Goal: Find contact information: Obtain details needed to contact an individual or organization

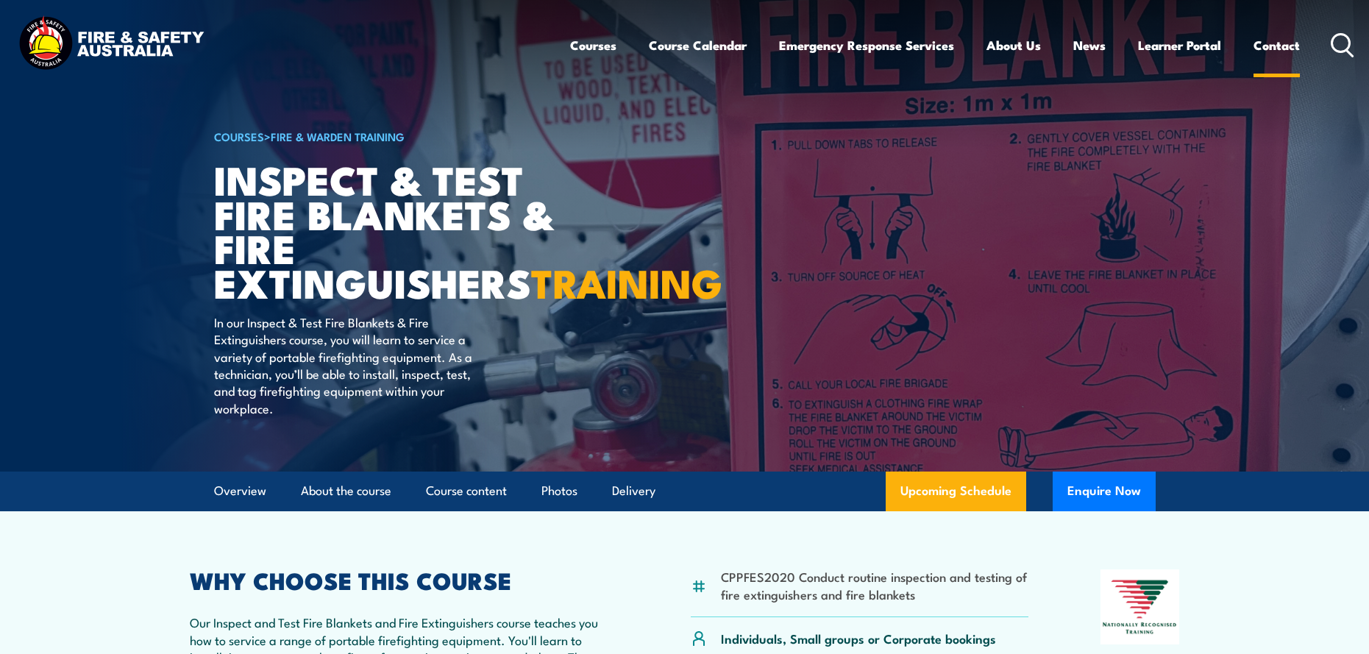
click at [1261, 44] on link "Contact" at bounding box center [1277, 45] width 46 height 39
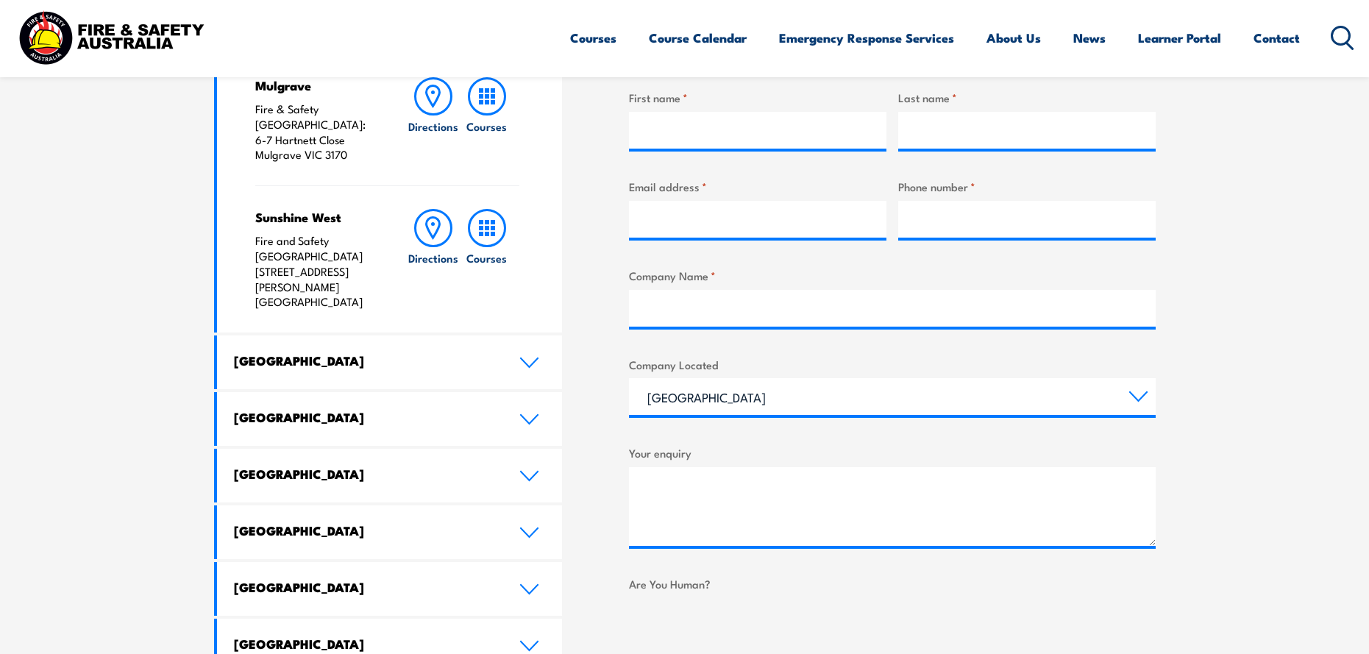
scroll to position [589, 0]
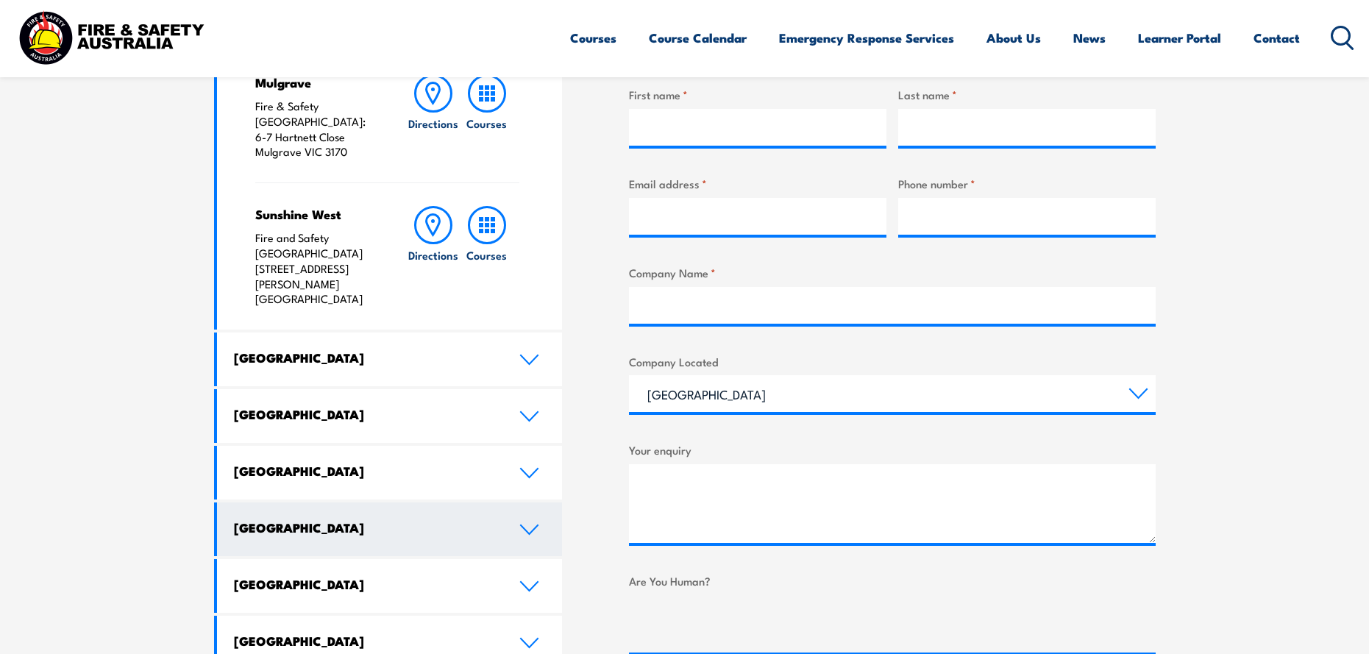
click at [514, 446] on link "[GEOGRAPHIC_DATA]" at bounding box center [390, 473] width 346 height 54
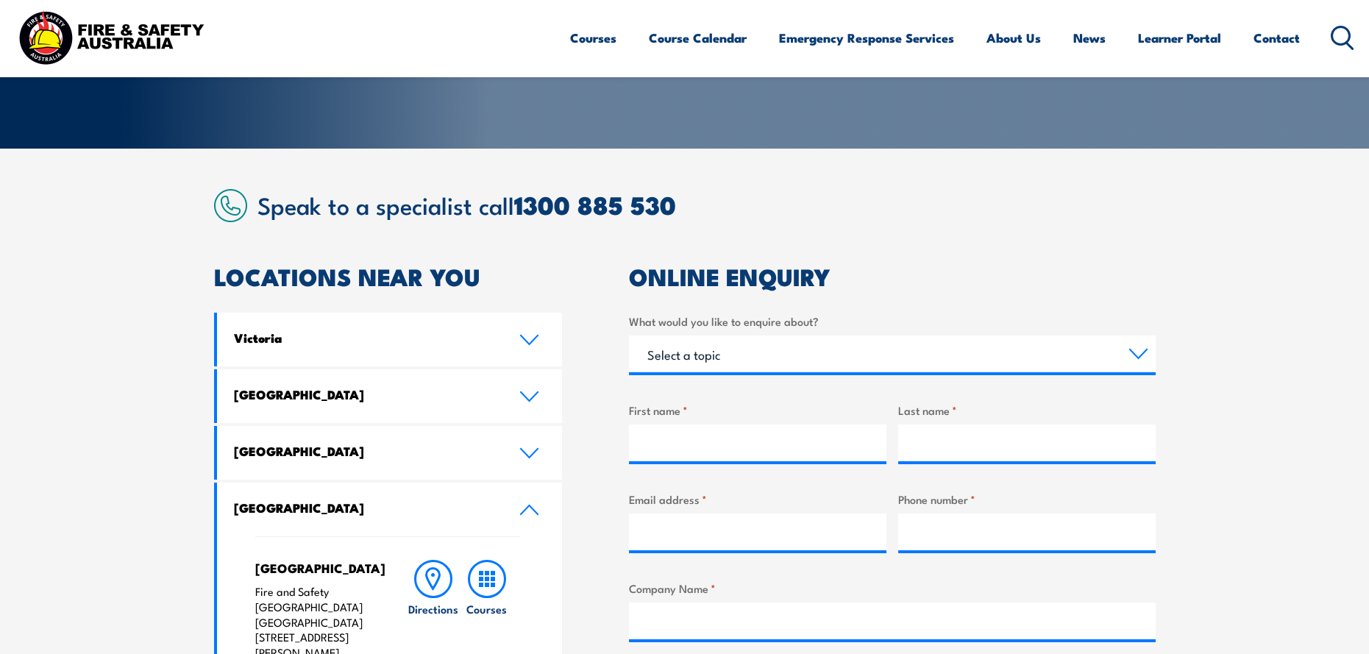
scroll to position [294, 0]
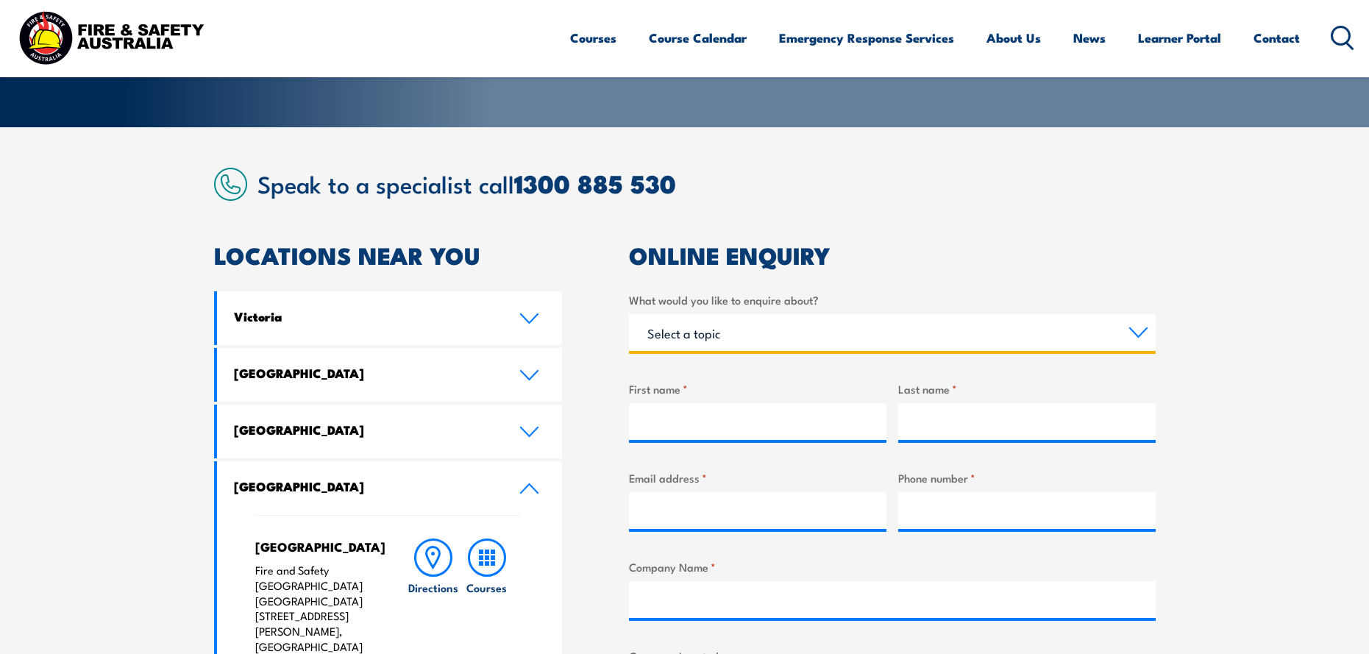
click at [802, 332] on select "Select a topic Training Emergency Response Services General Enquiry" at bounding box center [892, 332] width 527 height 37
select select "General Enquiry"
click at [629, 314] on select "Select a topic Training Emergency Response Services General Enquiry" at bounding box center [892, 332] width 527 height 37
